Goal: Information Seeking & Learning: Learn about a topic

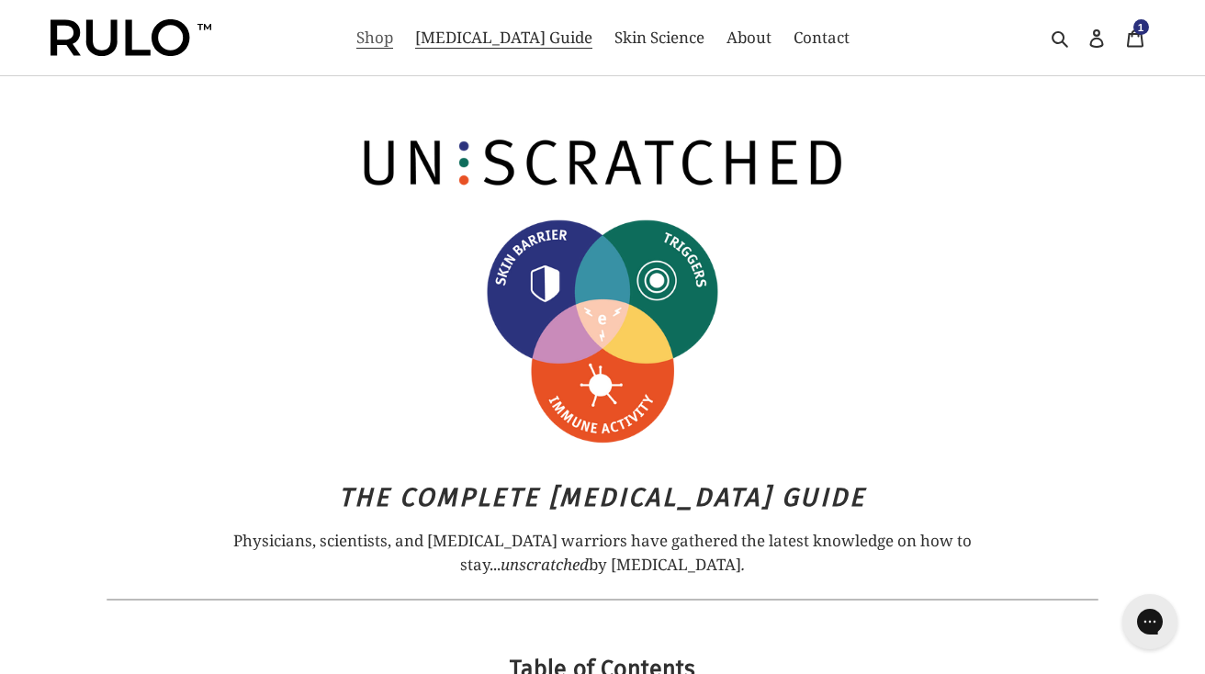
click at [393, 46] on span "Shop" at bounding box center [374, 38] width 37 height 22
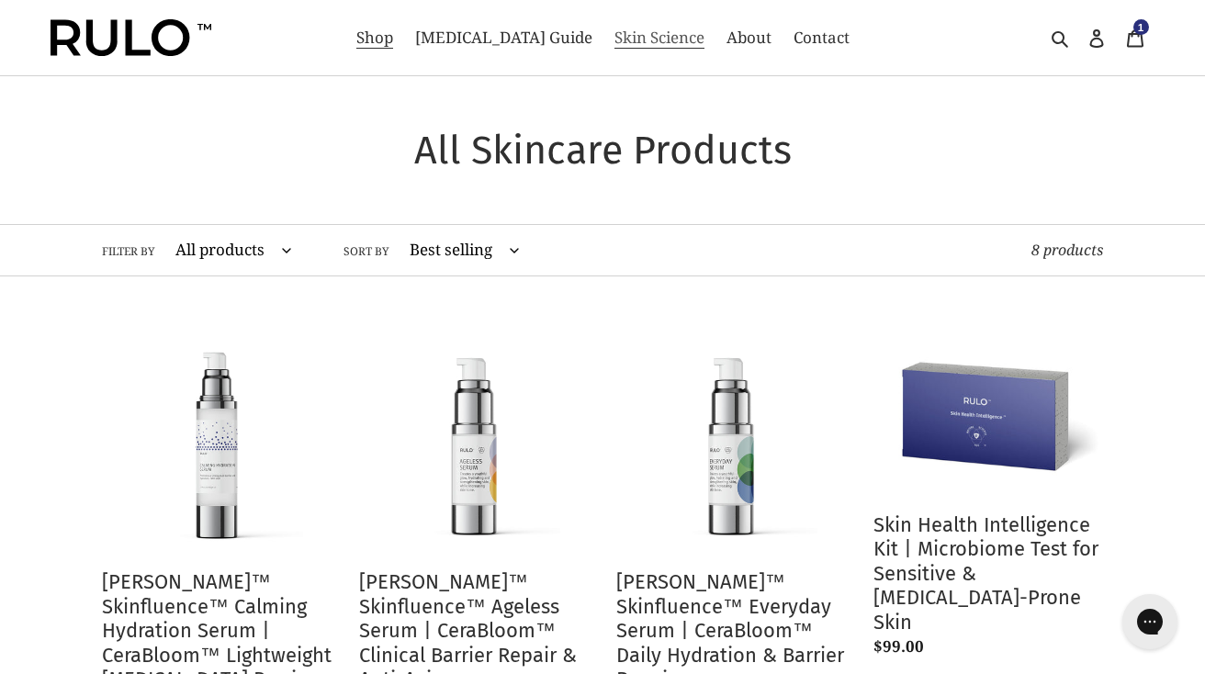
click at [614, 43] on span "Skin Science" at bounding box center [659, 38] width 90 height 22
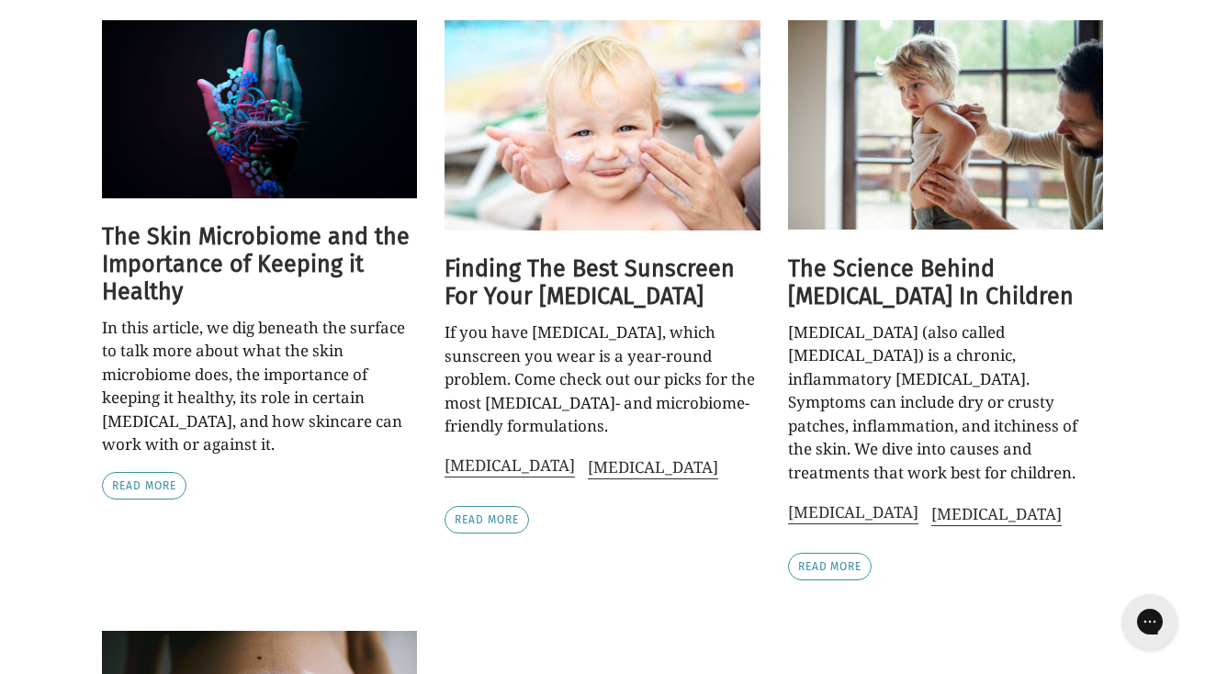
scroll to position [256, 0]
